Goal: Go to known website: Access a specific website the user already knows

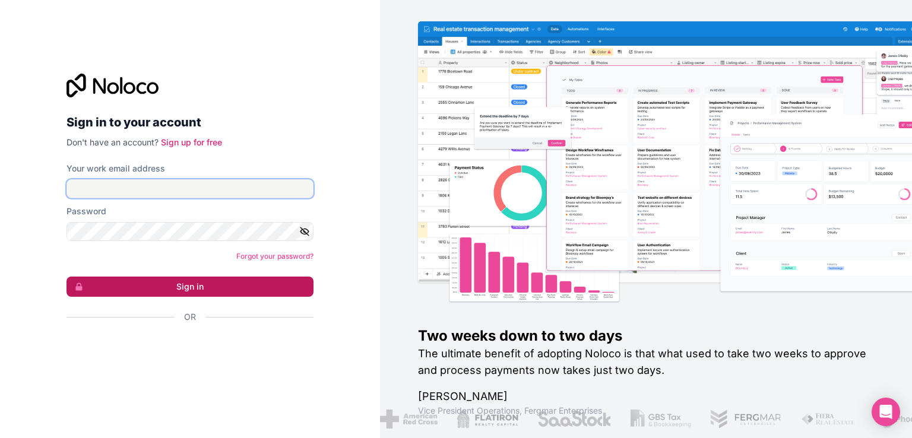
type input "[EMAIL_ADDRESS][DOMAIN_NAME]"
click at [185, 283] on button "Sign in" at bounding box center [189, 287] width 247 height 20
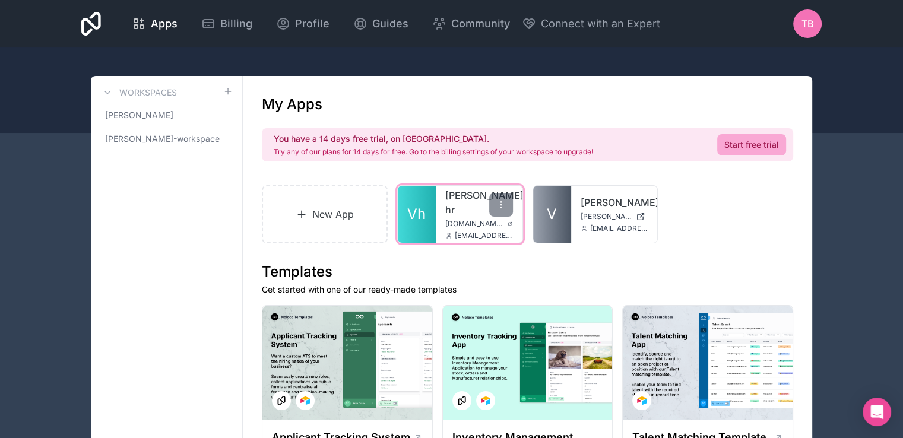
click at [460, 196] on link "[PERSON_NAME]-hr" at bounding box center [479, 202] width 68 height 28
